Goal: Subscribe to service/newsletter

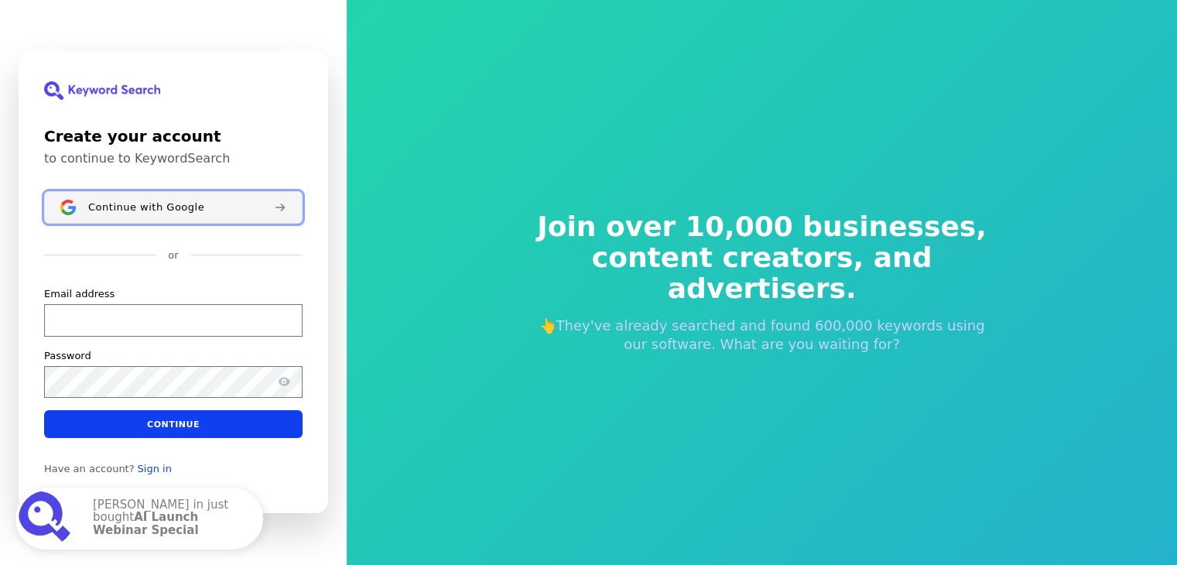
click at [112, 197] on button "Continue with Google" at bounding box center [173, 207] width 258 height 32
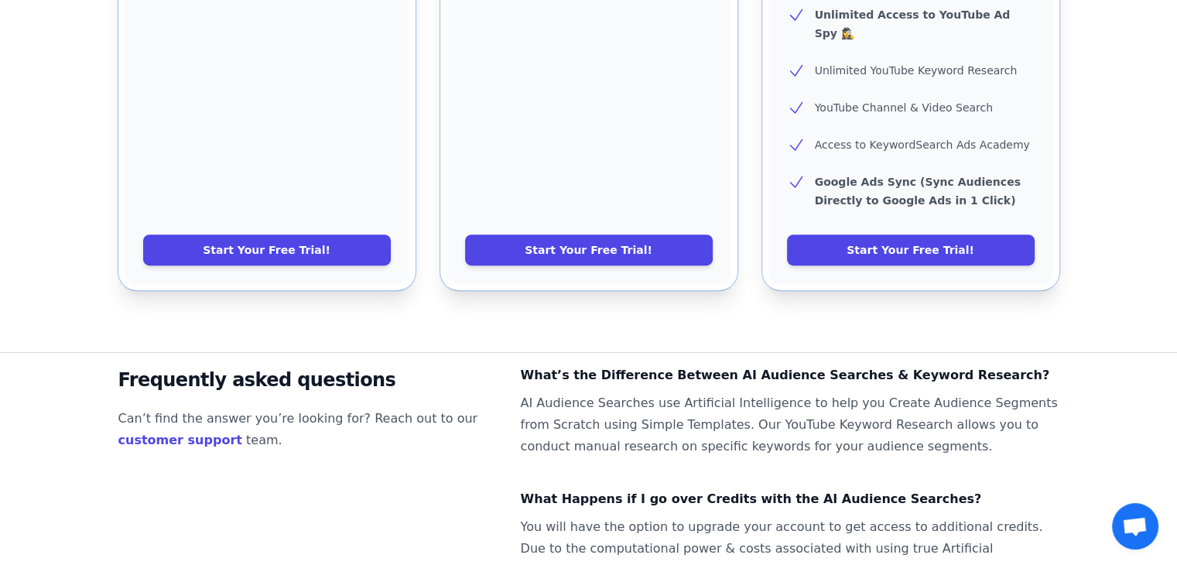
scroll to position [1042, 0]
